Goal: Information Seeking & Learning: Learn about a topic

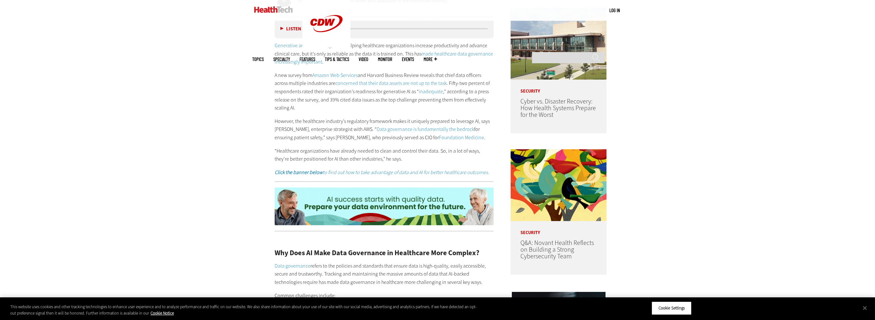
scroll to position [480, 0]
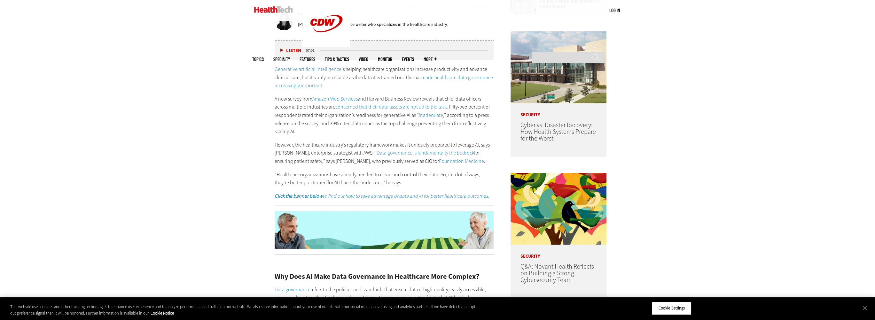
click at [449, 78] on link "made healthcare data governance increasingly important" at bounding box center [384, 81] width 218 height 15
click at [340, 100] on link "Amazon Web Services" at bounding box center [334, 99] width 45 height 7
click at [429, 153] on link "Data governance is fundamentally the bedrock" at bounding box center [426, 153] width 98 height 7
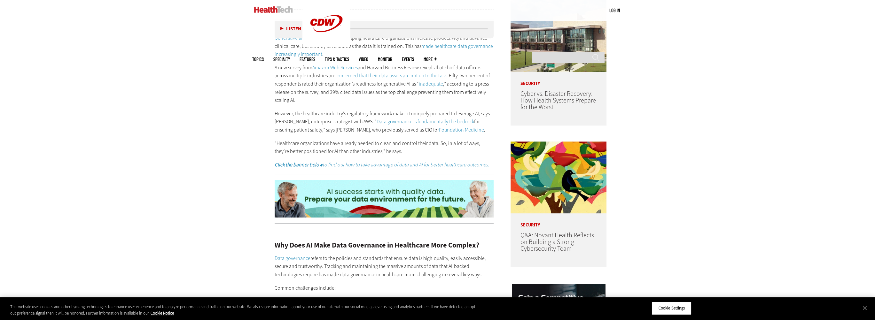
scroll to position [608, 0]
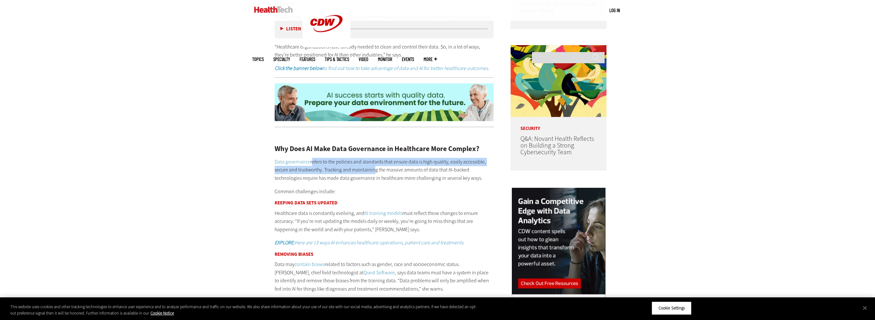
drag, startPoint x: 310, startPoint y: 162, endPoint x: 372, endPoint y: 169, distance: 62.4
click at [372, 169] on p "Data governance refers to the policies and standards that ensure data is high-q…" at bounding box center [384, 170] width 219 height 25
click at [370, 172] on p "Data governance refers to the policies and standards that ensure data is high-q…" at bounding box center [384, 170] width 219 height 25
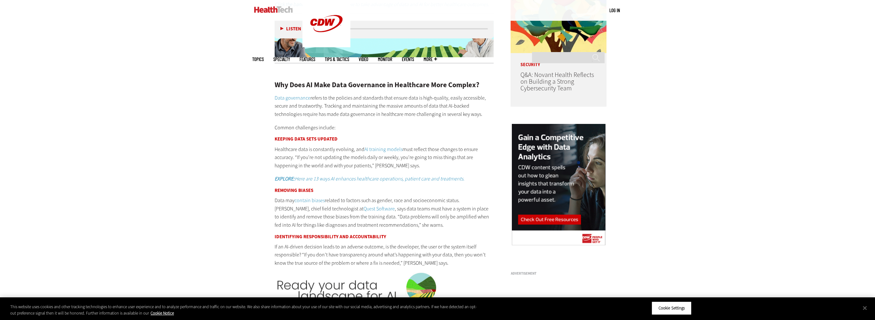
scroll to position [703, 0]
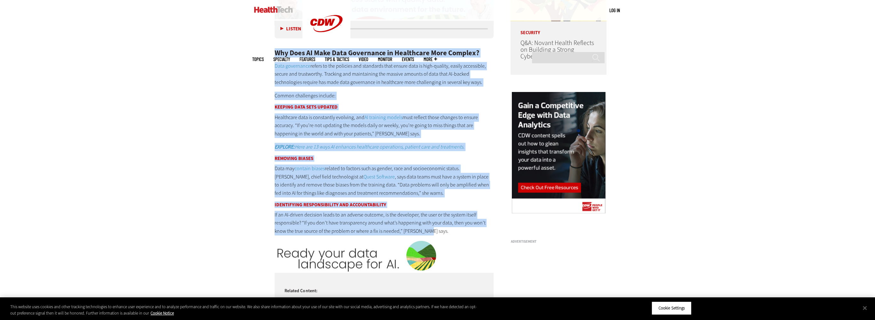
drag, startPoint x: 276, startPoint y: 53, endPoint x: 439, endPoint y: 235, distance: 243.9
click at [439, 235] on div "Why Does AI Make Data Governance in Healthcare More Complex? Data governance re…" at bounding box center [384, 135] width 219 height 199
copy div "Lor Ipsu DO Sita Cons Adipiscing el Seddoeiusm Temp Incidid? Utla etdolorema al…"
click at [246, 179] on div "Become an Insider Sign up [DATE] to receive premium content! Sign Up MENU Log i…" at bounding box center [437, 295] width 875 height 1997
click at [413, 204] on h3 "Identifying Responsibility and Accountability" at bounding box center [384, 205] width 219 height 5
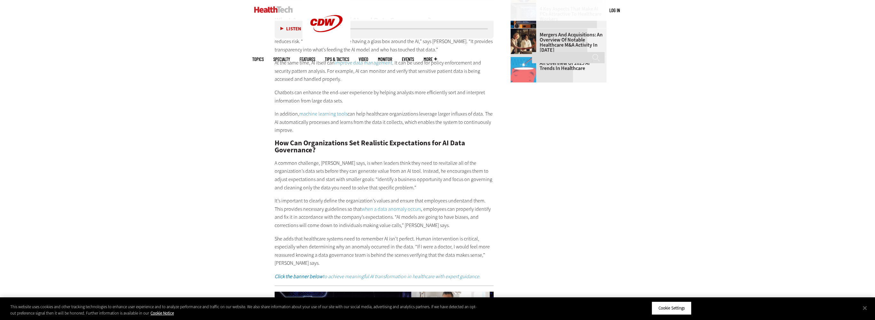
scroll to position [1087, 0]
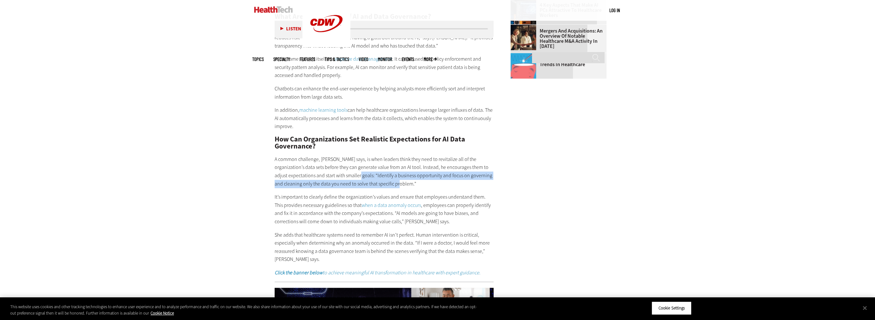
drag, startPoint x: 404, startPoint y: 185, endPoint x: 359, endPoint y: 177, distance: 45.5
click at [359, 177] on p "A common challenge, [PERSON_NAME] says, is when leaders think they need to revi…" at bounding box center [384, 171] width 219 height 33
copy p "“Identify a business opportunity and focus on governing and cleaning only the d…"
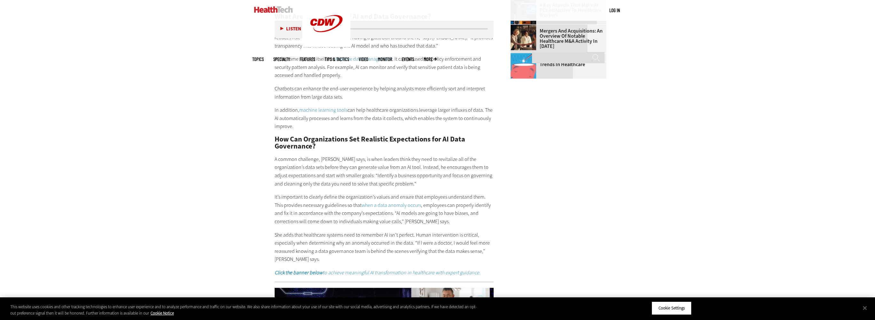
click at [299, 196] on p "It’s important to clearly define the organization’s values and ensure that empl…" at bounding box center [384, 209] width 219 height 33
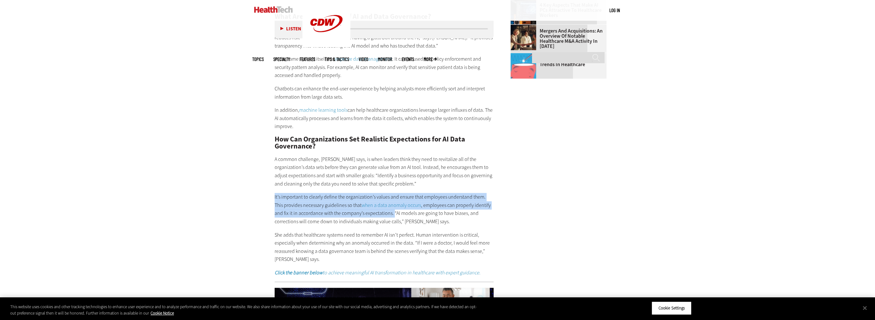
drag, startPoint x: 274, startPoint y: 197, endPoint x: 384, endPoint y: 213, distance: 110.5
click at [384, 213] on p "It’s important to clearly define the organization’s values and ensure that empl…" at bounding box center [384, 209] width 219 height 33
copy p "It’s important to clearly define the organization’s values and ensure that empl…"
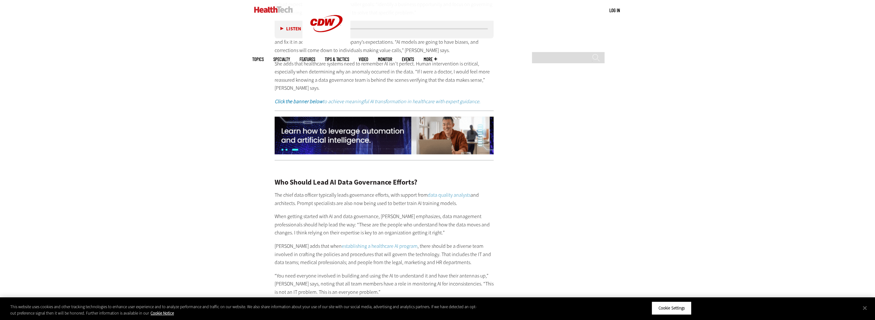
scroll to position [1279, 0]
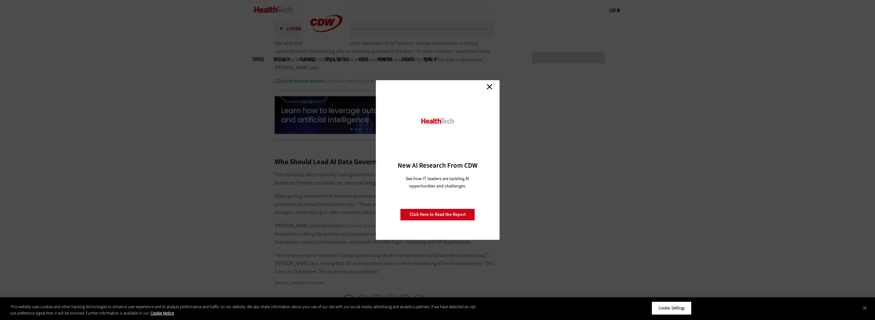
click at [489, 88] on link "Close" at bounding box center [490, 87] width 10 height 10
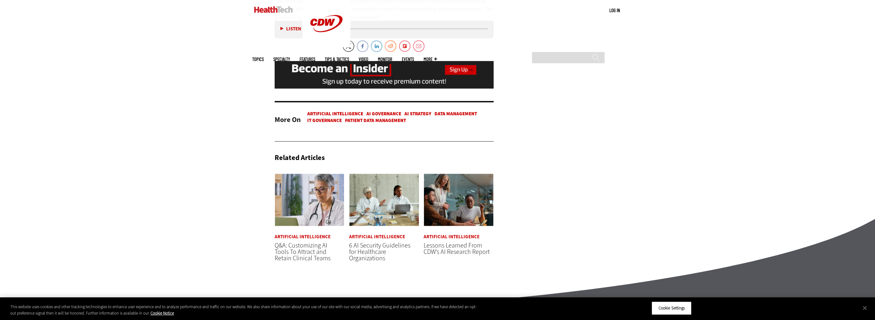
scroll to position [1535, 0]
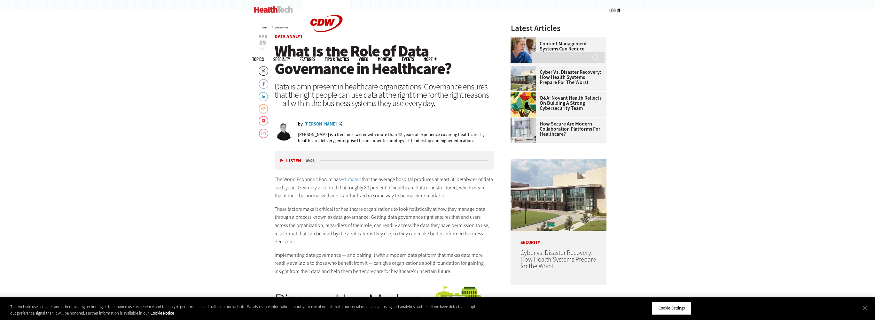
scroll to position [416, 0]
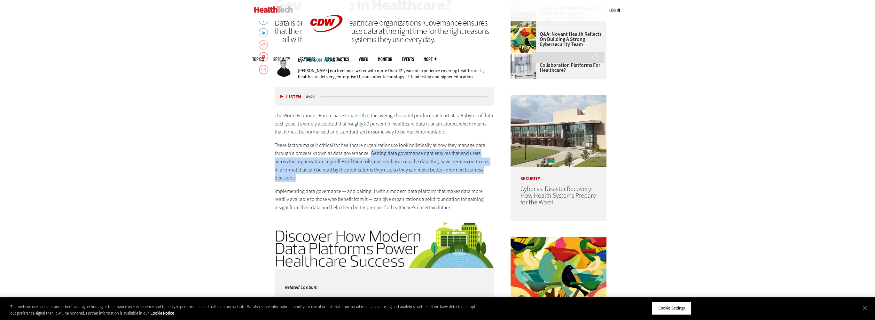
drag, startPoint x: 370, startPoint y: 154, endPoint x: 298, endPoint y: 177, distance: 75.1
click at [298, 177] on p "These factors make it critical for healthcare organizations to look holisticall…" at bounding box center [384, 161] width 219 height 41
copy p "Getting data governance right ensures that end users across the organization, r…"
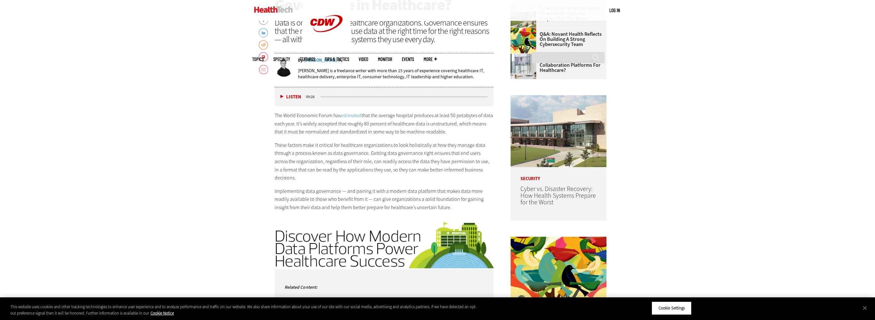
click at [330, 193] on p "Implementing data governance — and pairing it with a modern data platform that …" at bounding box center [384, 199] width 219 height 25
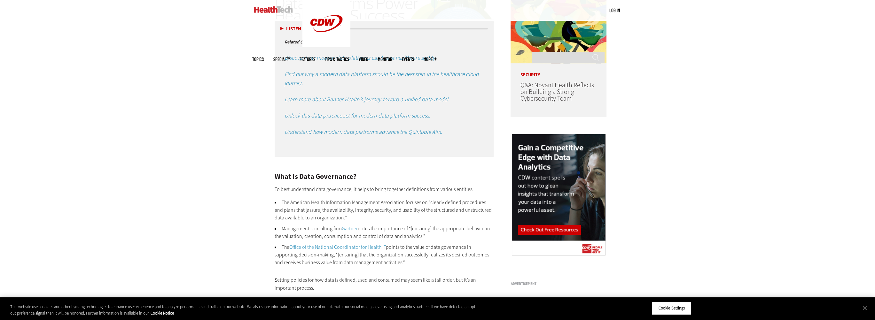
scroll to position [703, 0]
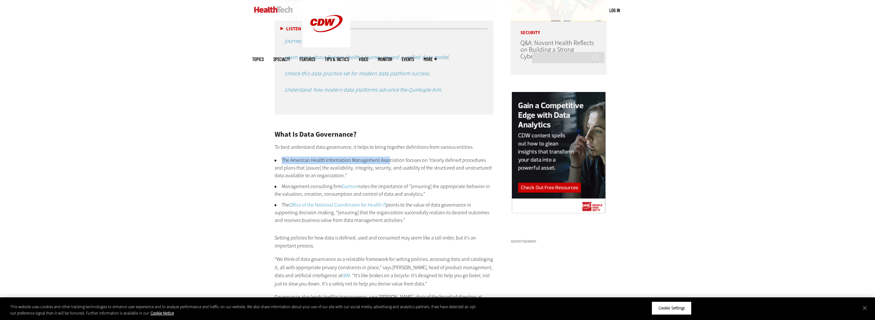
drag, startPoint x: 281, startPoint y: 160, endPoint x: 388, endPoint y: 161, distance: 106.5
click at [388, 161] on li "The American Health Information Management Association focuses on “clearly defi…" at bounding box center [384, 168] width 219 height 23
click at [350, 169] on li "The American Health Information Management Association focuses on “clearly defi…" at bounding box center [384, 168] width 219 height 23
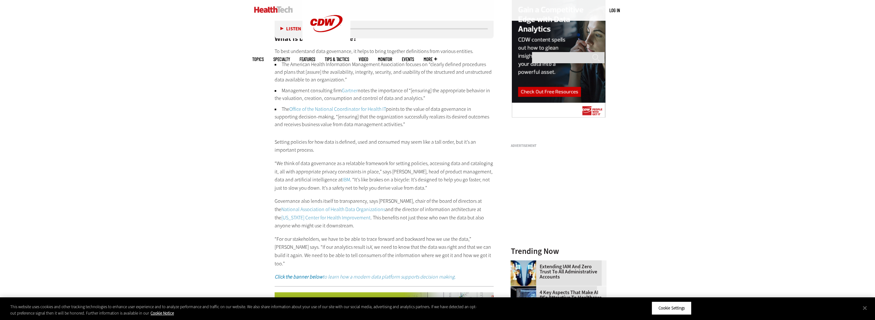
scroll to position [735, 0]
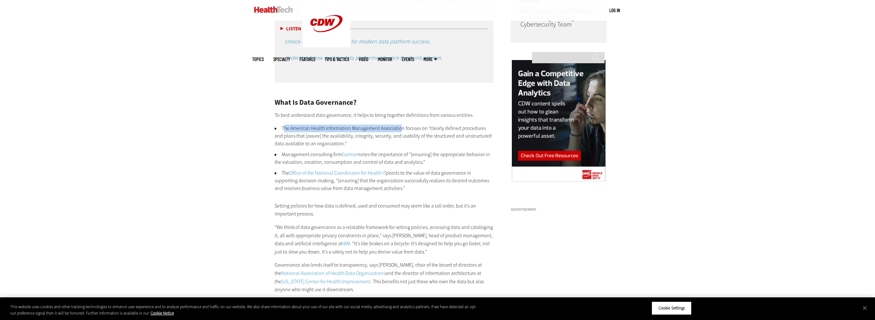
drag, startPoint x: 284, startPoint y: 128, endPoint x: 401, endPoint y: 129, distance: 117.0
click at [401, 129] on li "The American Health Information Management Association focuses on “clearly defi…" at bounding box center [384, 136] width 219 height 23
click at [395, 133] on li "The American Health Information Management Association focuses on “clearly defi…" at bounding box center [384, 136] width 219 height 23
drag, startPoint x: 290, startPoint y: 130, endPoint x: 405, endPoint y: 130, distance: 114.8
click at [405, 130] on li "The American Health Information Management Association focuses on “clearly defi…" at bounding box center [384, 136] width 219 height 23
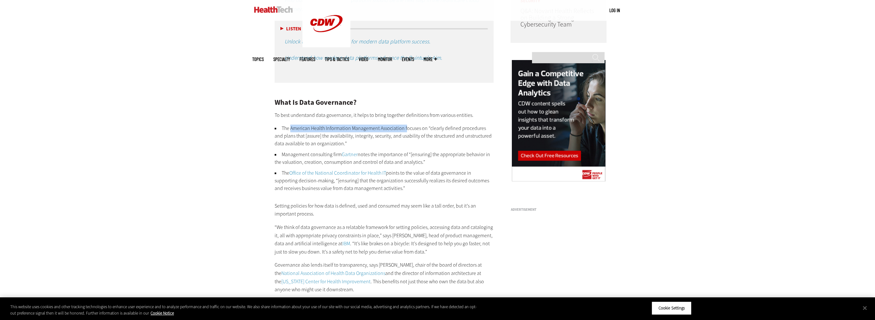
copy li "American Health Information Management Association f"
click at [325, 215] on p "Setting policies for how data is defined, used and consumed may seem like a tal…" at bounding box center [384, 210] width 219 height 16
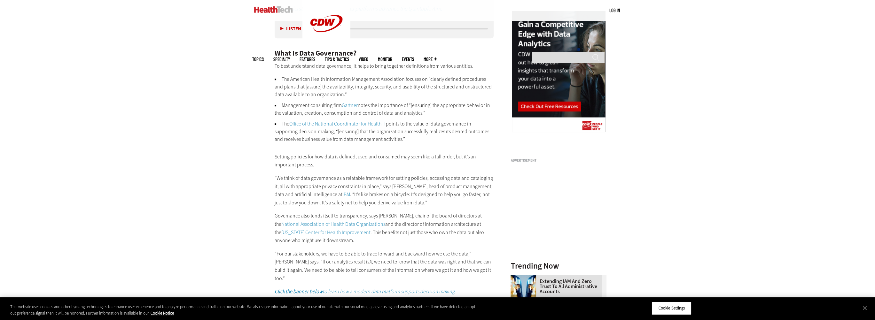
scroll to position [799, 0]
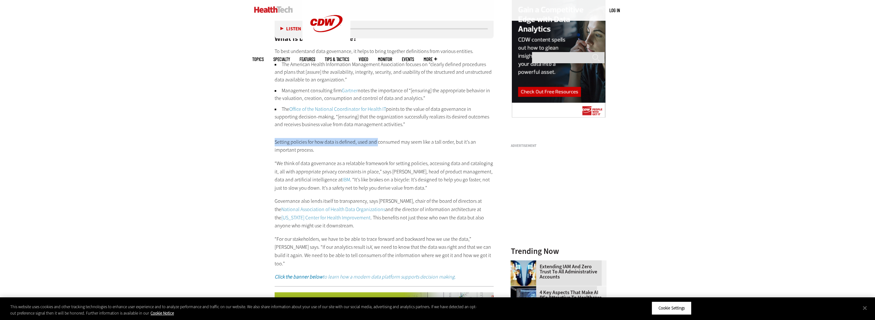
drag, startPoint x: 274, startPoint y: 140, endPoint x: 377, endPoint y: 142, distance: 103.0
click at [365, 149] on p "Setting policies for how data is defined, used and consumed may seem like a tal…" at bounding box center [384, 146] width 219 height 16
drag, startPoint x: 276, startPoint y: 163, endPoint x: 383, endPoint y: 164, distance: 107.1
click at [383, 164] on p "“We think of data governance as a relatable framework for setting policies, acc…" at bounding box center [384, 176] width 219 height 33
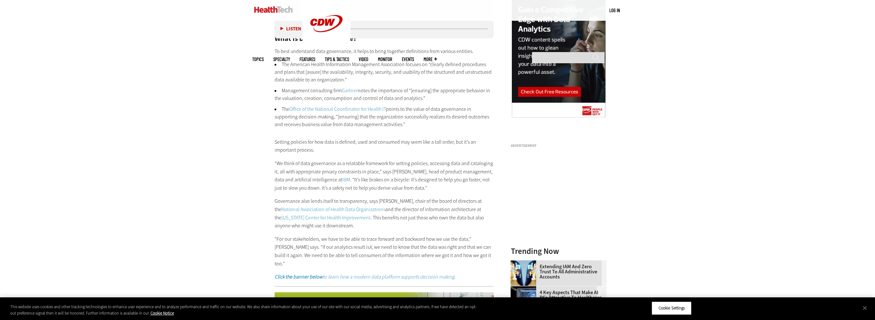
click at [436, 161] on p "“We think of data governance as a relatable framework for setting policies, acc…" at bounding box center [384, 176] width 219 height 33
drag, startPoint x: 394, startPoint y: 164, endPoint x: 458, endPoint y: 163, distance: 64.0
click at [458, 163] on p "“We think of data governance as a relatable framework for setting policies, acc…" at bounding box center [384, 176] width 219 height 33
click at [444, 164] on p "“We think of data governance as a relatable framework for setting policies, acc…" at bounding box center [384, 176] width 219 height 33
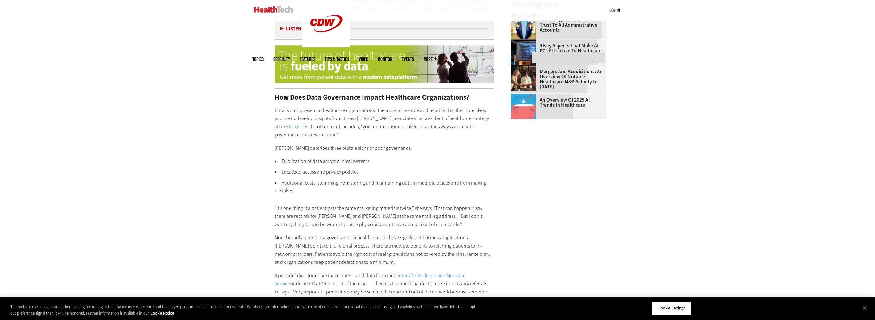
scroll to position [1055, 0]
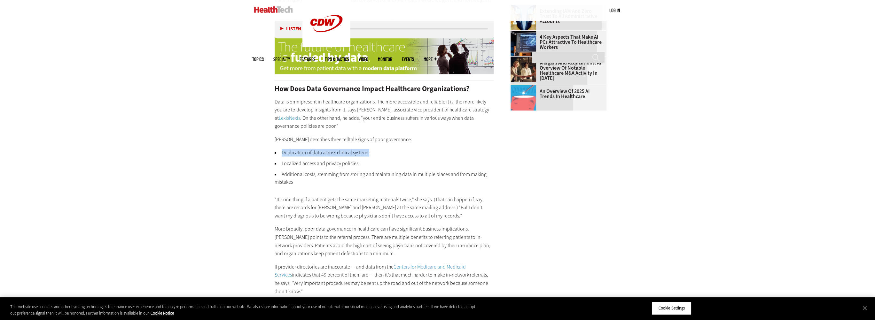
drag, startPoint x: 282, startPoint y: 144, endPoint x: 370, endPoint y: 144, distance: 87.9
click at [370, 149] on li "Duplication of data across clinical systems" at bounding box center [384, 153] width 219 height 8
click at [357, 160] on li "Localized access and privacy policies" at bounding box center [384, 164] width 219 height 8
drag, startPoint x: 281, startPoint y: 143, endPoint x: 370, endPoint y: 143, distance: 88.9
click at [370, 149] on li "Duplication of data across clinical systems" at bounding box center [384, 153] width 219 height 8
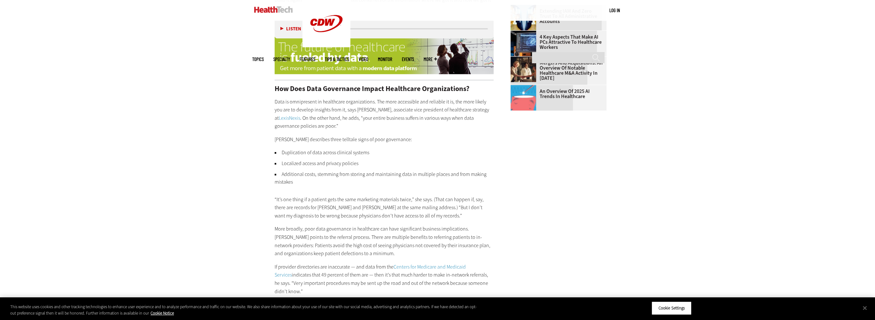
click at [355, 151] on ul "Duplication of data across clinical systems Localized access and privacy polici…" at bounding box center [384, 167] width 219 height 37
drag, startPoint x: 356, startPoint y: 155, endPoint x: 275, endPoint y: 158, distance: 80.9
click at [275, 160] on li "Localized access and privacy policies" at bounding box center [384, 164] width 219 height 8
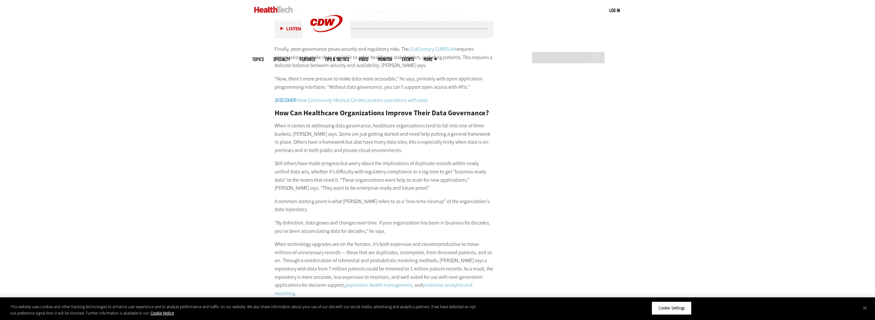
scroll to position [1343, 0]
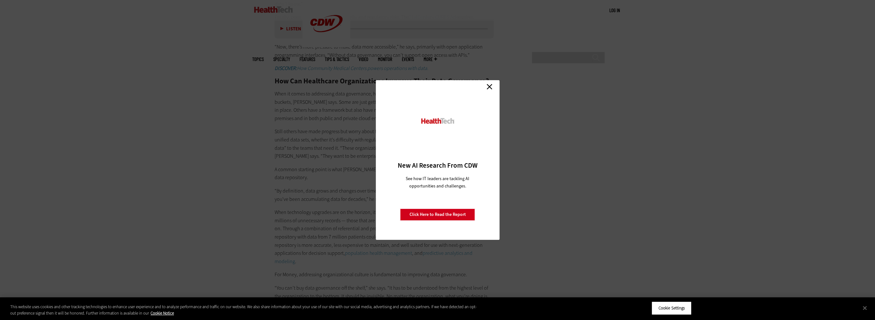
click at [486, 85] on link "Close" at bounding box center [490, 87] width 10 height 10
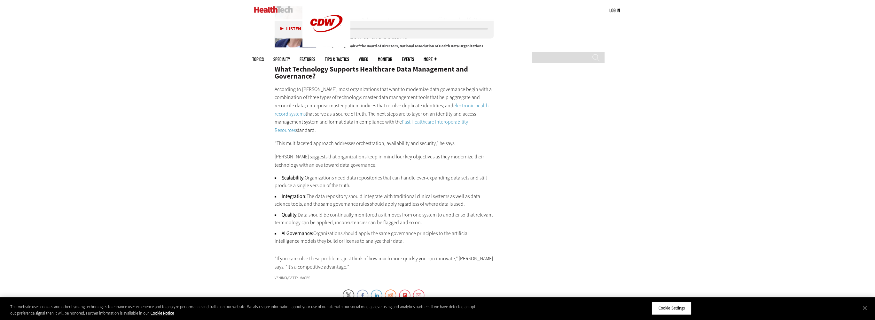
scroll to position [1663, 0]
